Goal: Task Accomplishment & Management: Complete application form

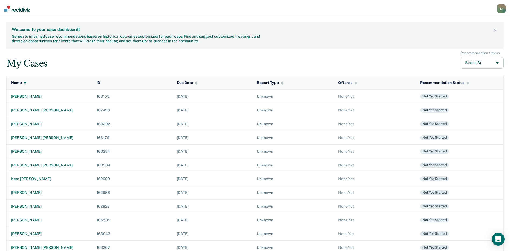
click at [272, 57] on div "My Cases Recommendation Status Status (3)" at bounding box center [254, 60] width 497 height 18
click at [22, 109] on div "[PERSON_NAME] [PERSON_NAME]" at bounding box center [49, 110] width 77 height 5
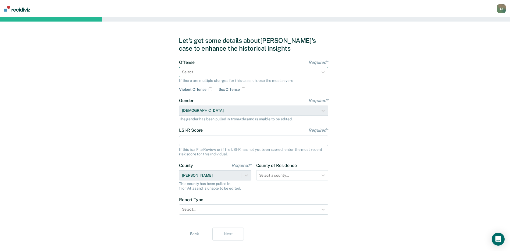
click at [221, 76] on div "Select..." at bounding box center [248, 72] width 139 height 8
click at [212, 74] on div at bounding box center [248, 72] width 133 height 6
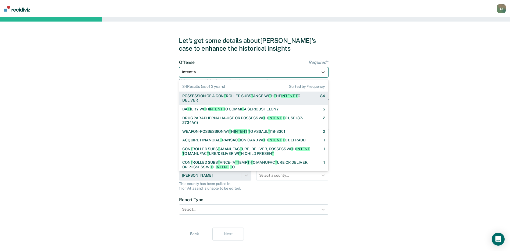
type input "intent to"
click at [220, 99] on div "POSSESSION OF A CONTROLLED SUBSTANCE WITH THE INTENT TO DELIVER" at bounding box center [246, 98] width 129 height 9
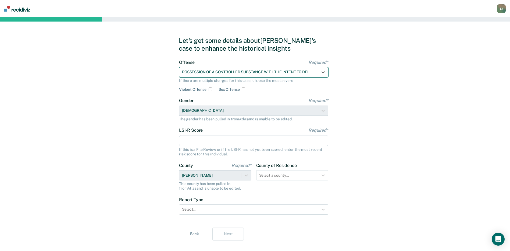
click at [211, 141] on input "LSI-R Score Required*" at bounding box center [253, 140] width 149 height 11
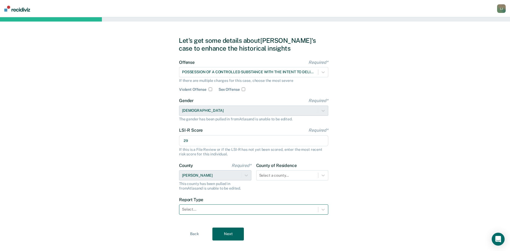
type input "29"
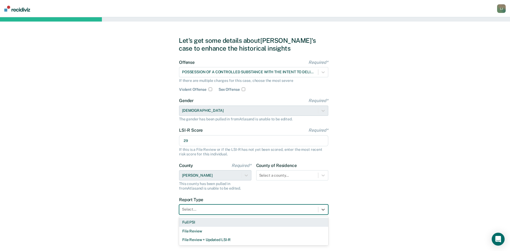
click at [234, 212] on div "Select..." at bounding box center [248, 209] width 139 height 8
click at [197, 225] on div "Full PSI" at bounding box center [253, 222] width 149 height 9
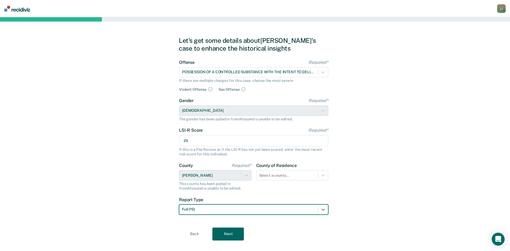
click at [230, 233] on button "Next" at bounding box center [227, 233] width 31 height 13
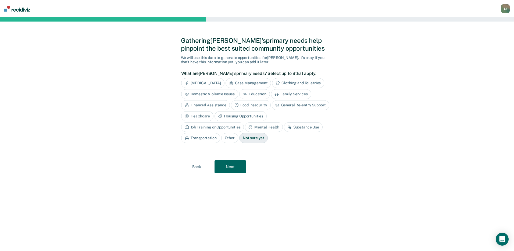
click at [239, 137] on div "Not sure yet" at bounding box center [253, 138] width 29 height 10
click at [222, 166] on button "Next" at bounding box center [230, 166] width 31 height 13
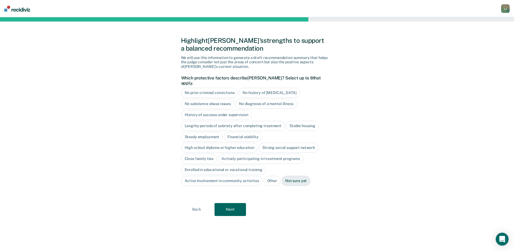
click at [243, 203] on button "Next" at bounding box center [230, 209] width 31 height 13
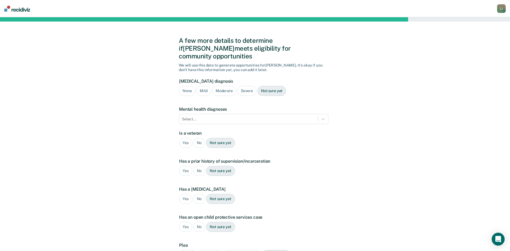
click at [198, 138] on div "No" at bounding box center [199, 143] width 12 height 10
click at [182, 166] on div "Yes" at bounding box center [185, 171] width 13 height 10
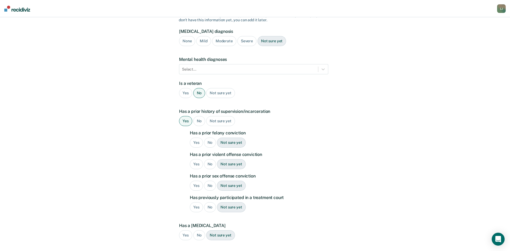
scroll to position [54, 0]
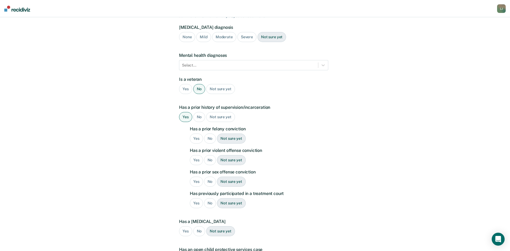
click at [205, 134] on div "No" at bounding box center [210, 138] width 12 height 10
click at [210, 155] on div "No" at bounding box center [210, 160] width 12 height 10
click at [210, 176] on div "No" at bounding box center [210, 181] width 12 height 10
click at [208, 198] on div "No" at bounding box center [210, 203] width 12 height 10
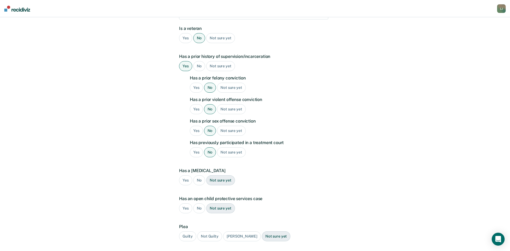
scroll to position [108, 0]
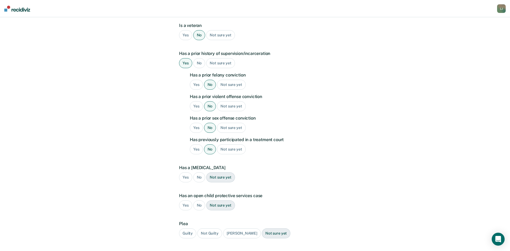
click at [198, 172] on div "No" at bounding box center [199, 177] width 12 height 10
click at [201, 200] on div "No" at bounding box center [199, 205] width 12 height 10
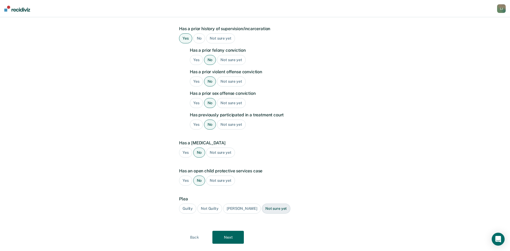
scroll to position [137, 0]
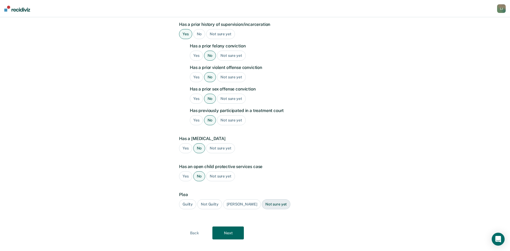
click at [191, 199] on div "Guilty" at bounding box center [187, 204] width 17 height 10
click at [244, 199] on div "[PERSON_NAME]" at bounding box center [242, 204] width 38 height 10
click at [223, 227] on button "Next" at bounding box center [227, 232] width 31 height 13
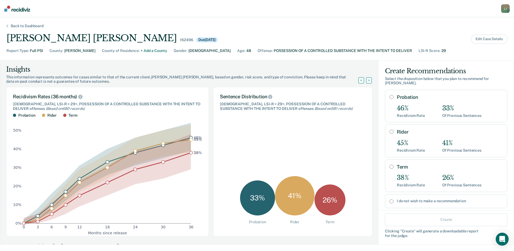
click at [390, 166] on input "Term" at bounding box center [392, 166] width 4 height 4
radio input "true"
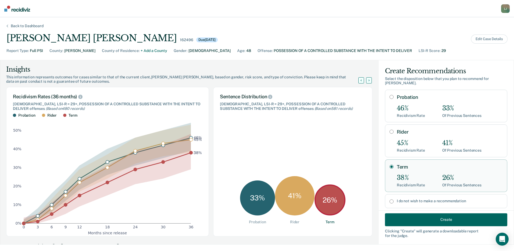
click at [419, 220] on button "Create" at bounding box center [446, 219] width 122 height 13
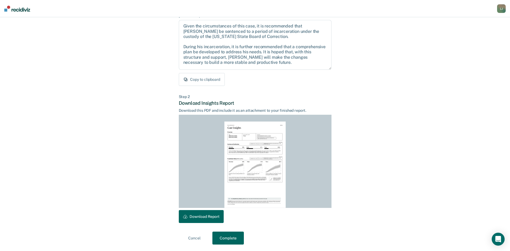
scroll to position [29, 0]
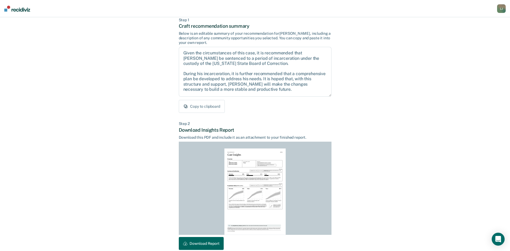
drag, startPoint x: 362, startPoint y: 227, endPoint x: 269, endPoint y: 234, distance: 93.0
click at [356, 228] on div "Back to Case Make Recommendation & Download Report Step 1 Craft recommendation …" at bounding box center [255, 132] width 510 height 289
click at [194, 242] on button "Download Report" at bounding box center [201, 243] width 45 height 13
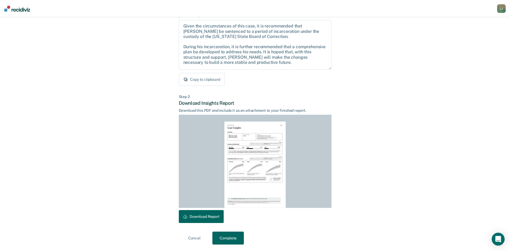
click at [232, 237] on button "Complete" at bounding box center [227, 237] width 31 height 13
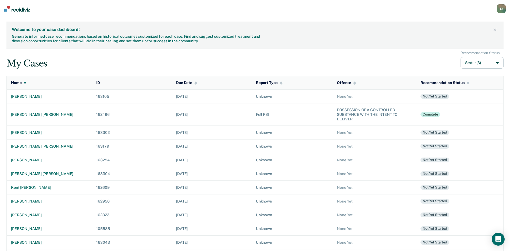
click at [490, 64] on button "Status (3)" at bounding box center [482, 63] width 43 height 12
click at [454, 102] on input "Archived" at bounding box center [453, 102] width 3 height 3
checkbox input "true"
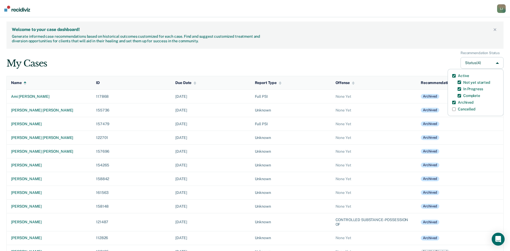
click at [346, 40] on div "Welcome to your case dashboard! Generate informed case recommendations based on…" at bounding box center [252, 35] width 480 height 16
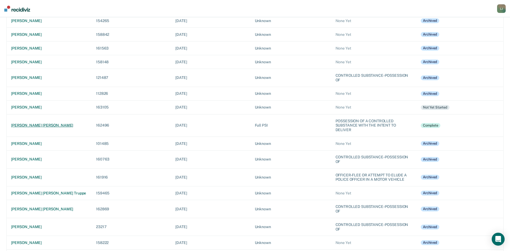
click at [23, 124] on div "[PERSON_NAME] [PERSON_NAME]" at bounding box center [49, 125] width 76 height 5
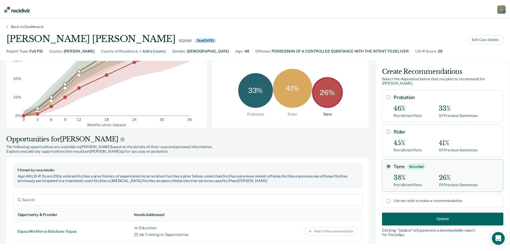
scroll to position [242, 0]
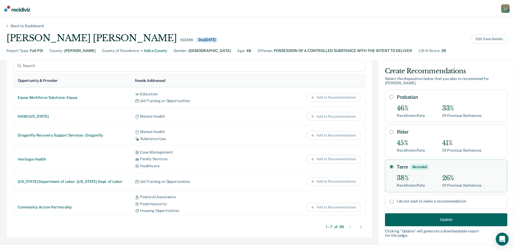
click at [428, 219] on button "Update" at bounding box center [446, 219] width 122 height 13
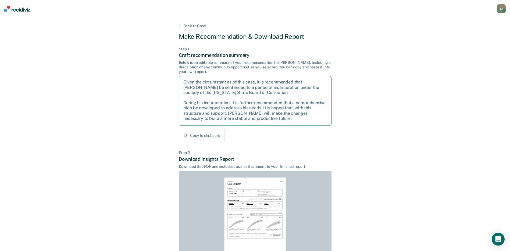
drag, startPoint x: 259, startPoint y: 119, endPoint x: 180, endPoint y: 102, distance: 81.2
click at [180, 102] on textarea "Given the circumstances of this case, it is recommended that [PERSON_NAME] be s…" at bounding box center [255, 101] width 153 height 50
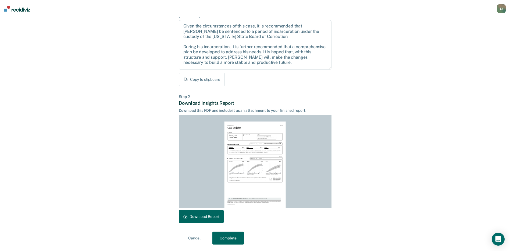
drag, startPoint x: 227, startPoint y: 236, endPoint x: 225, endPoint y: 228, distance: 8.4
click at [227, 236] on button "Complete" at bounding box center [227, 237] width 31 height 13
